Goal: Find contact information: Find contact information

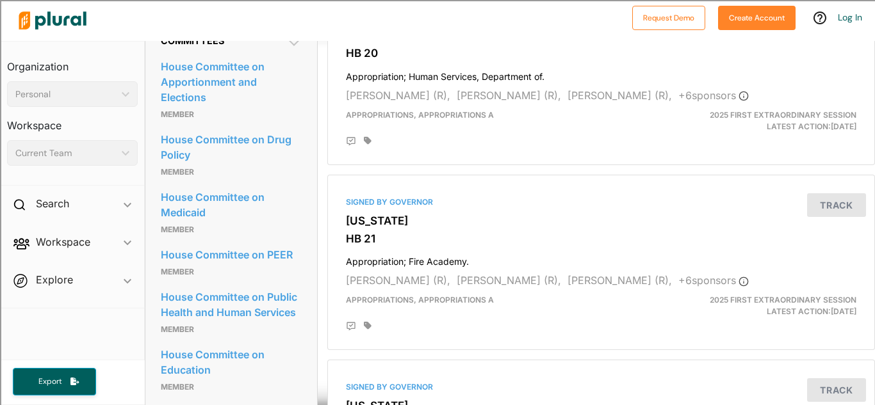
scroll to position [719, 0]
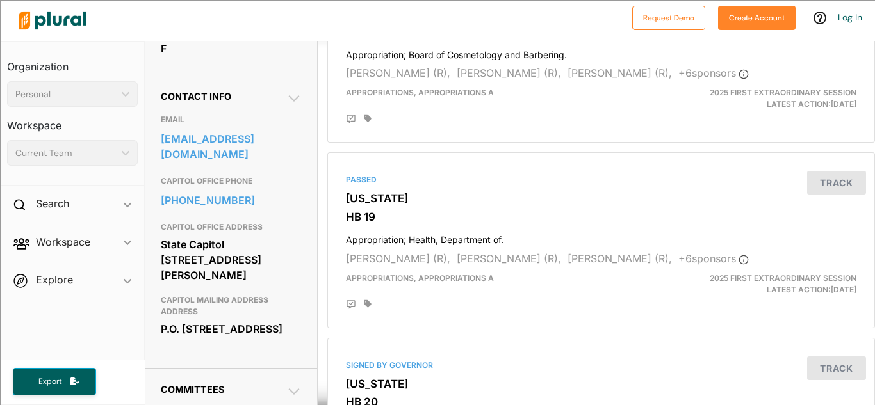
scroll to position [374, 0]
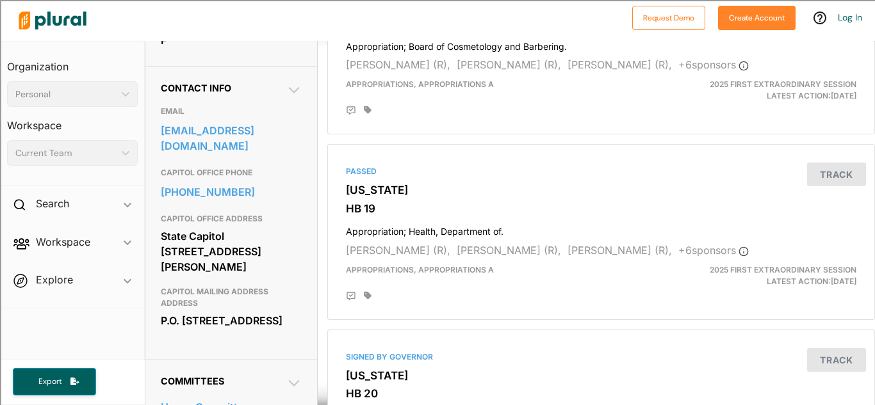
drag, startPoint x: 161, startPoint y: 242, endPoint x: 281, endPoint y: 259, distance: 120.9
click at [281, 259] on div "State Capitol [STREET_ADDRESS][PERSON_NAME]" at bounding box center [231, 252] width 141 height 50
copy div "State Capitol [STREET_ADDRESS][PERSON_NAME]"
